Goal: Task Accomplishment & Management: Use online tool/utility

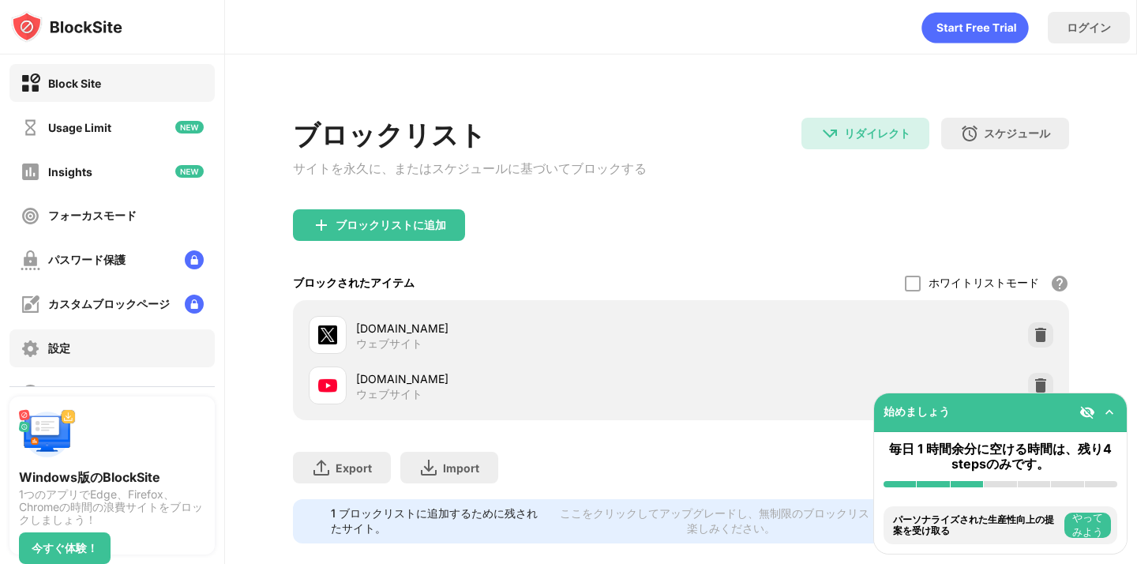
scroll to position [130, 0]
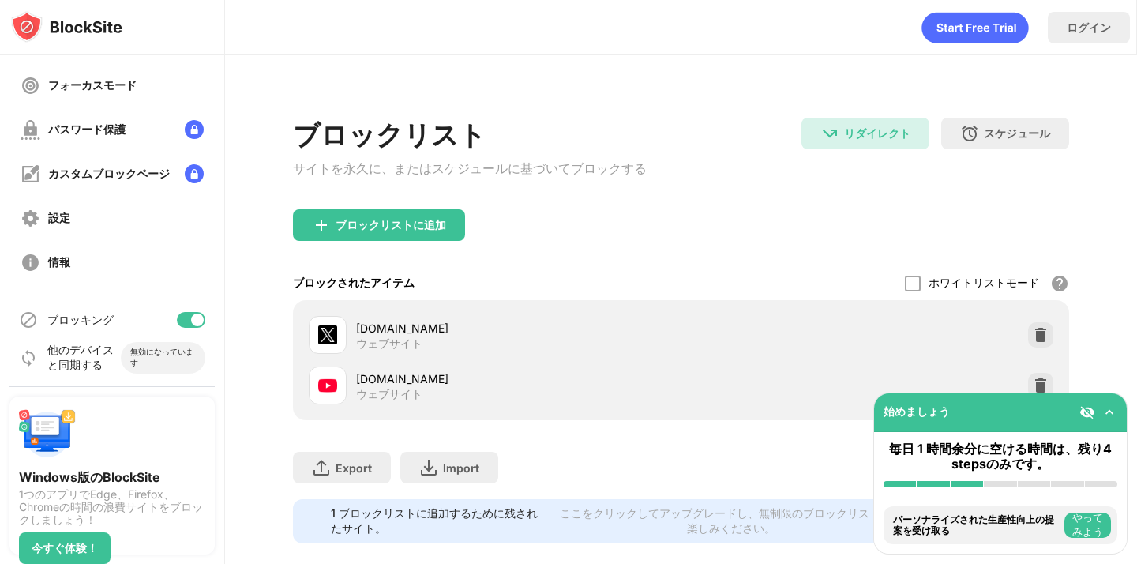
click at [191, 321] on div at bounding box center [197, 320] width 13 height 13
click at [196, 317] on div at bounding box center [191, 320] width 28 height 16
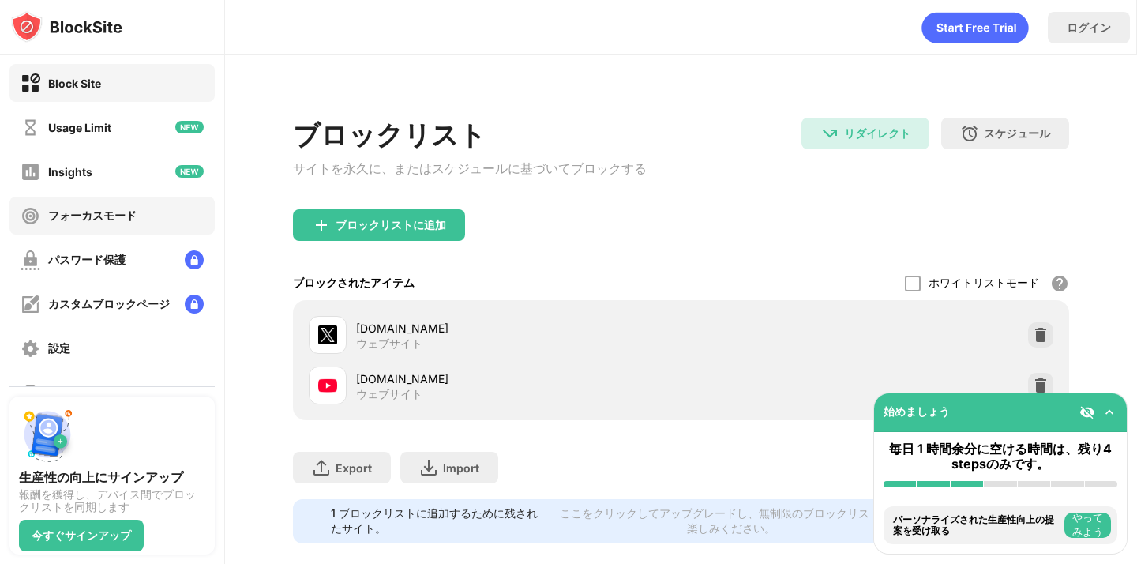
scroll to position [130, 0]
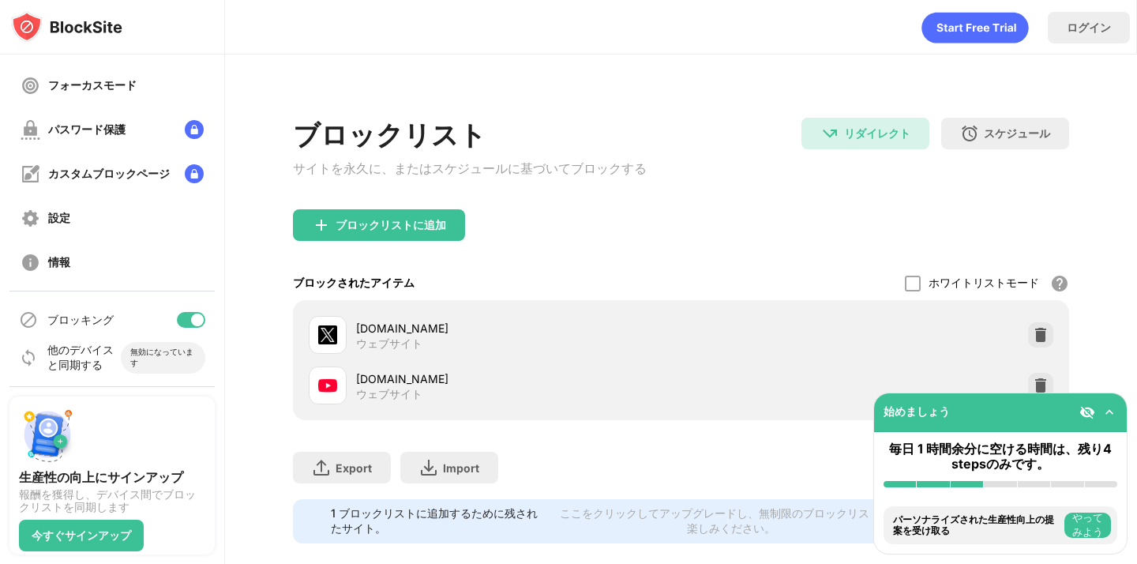
click at [193, 317] on div at bounding box center [197, 320] width 13 height 13
